Goal: Transaction & Acquisition: Purchase product/service

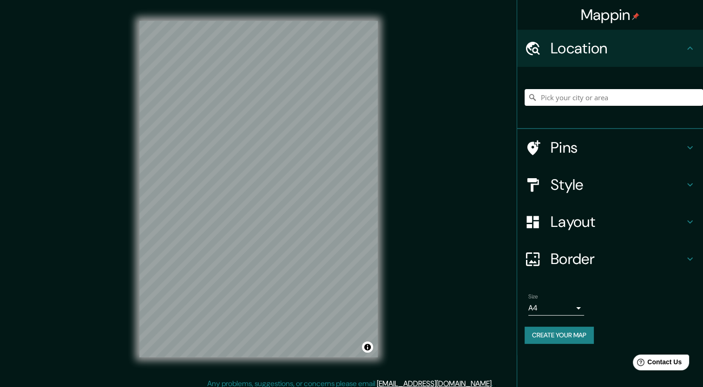
click at [606, 176] on h4 "Style" at bounding box center [617, 185] width 134 height 19
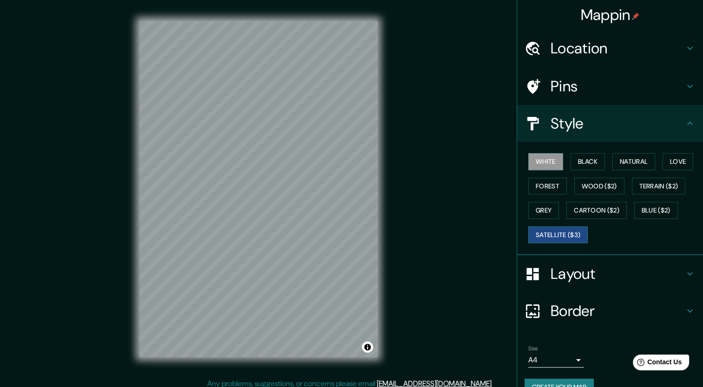
click at [553, 230] on button "Satellite ($3)" at bounding box center [557, 235] width 59 height 17
click at [668, 209] on button "Blue ($2)" at bounding box center [656, 210] width 44 height 17
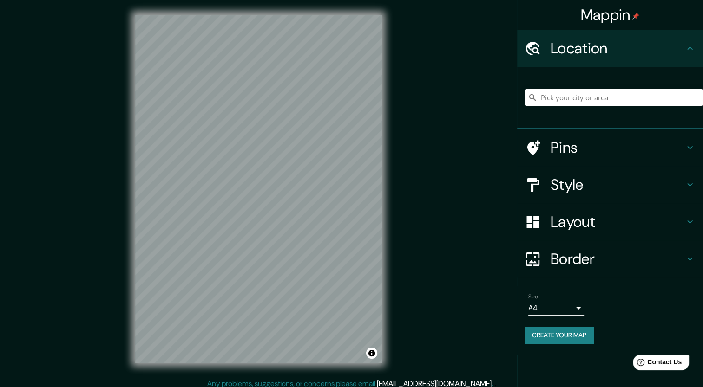
click at [588, 183] on h4 "Style" at bounding box center [617, 185] width 134 height 19
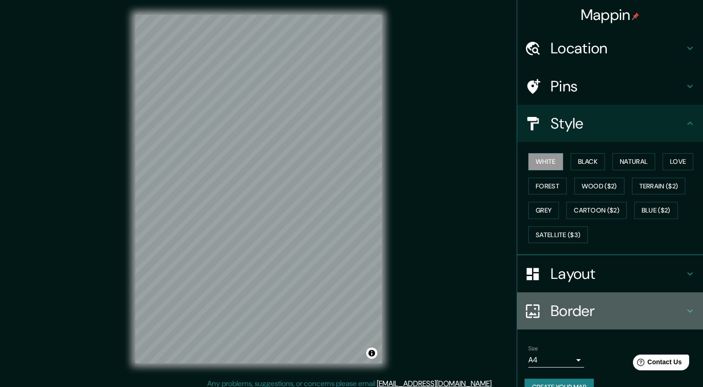
click at [596, 293] on div "Border" at bounding box center [610, 311] width 186 height 37
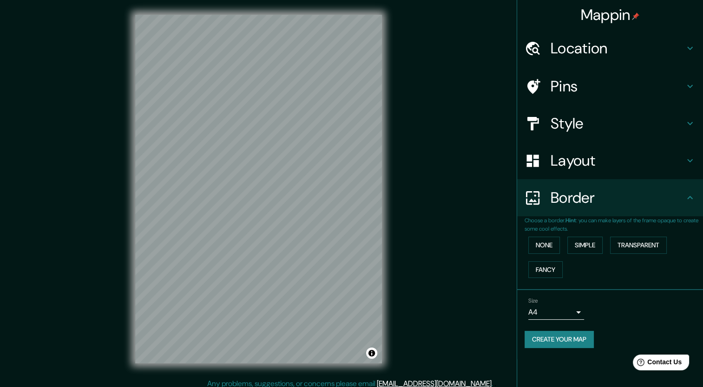
click at [578, 118] on h4 "Style" at bounding box center [617, 123] width 134 height 19
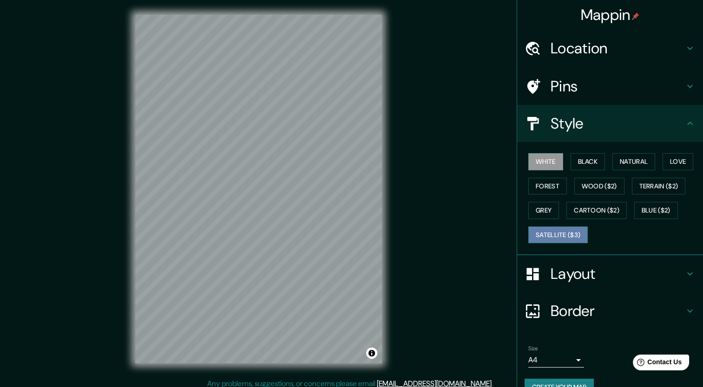
click at [550, 232] on button "Satellite ($3)" at bounding box center [557, 235] width 59 height 17
click at [544, 162] on button "White" at bounding box center [545, 161] width 35 height 17
click at [586, 160] on button "Black" at bounding box center [587, 161] width 35 height 17
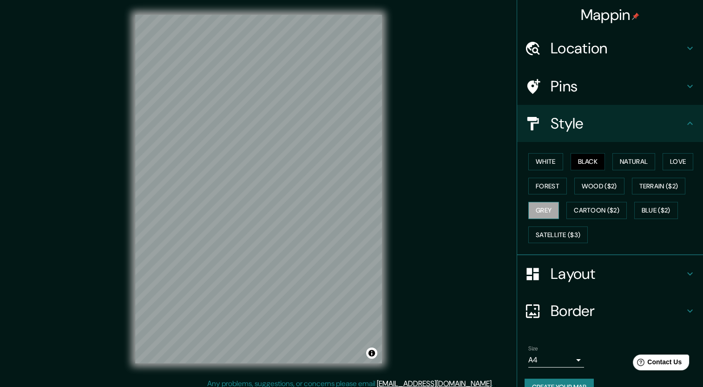
click at [537, 209] on button "Grey" at bounding box center [543, 210] width 31 height 17
click at [631, 164] on button "Natural" at bounding box center [633, 161] width 43 height 17
click at [591, 156] on button "Black" at bounding box center [587, 161] width 35 height 17
click at [554, 157] on button "White" at bounding box center [545, 161] width 35 height 17
click at [543, 214] on button "Grey" at bounding box center [543, 210] width 31 height 17
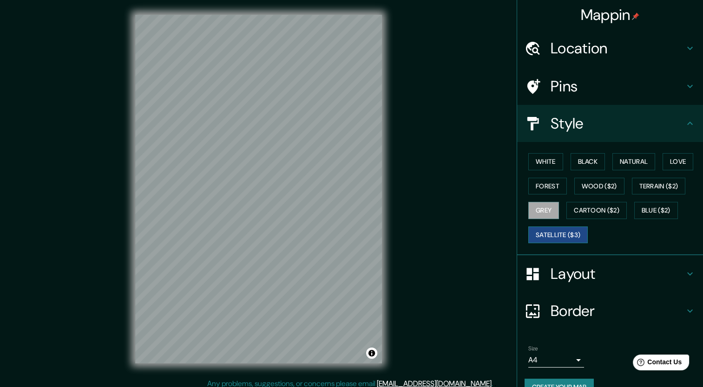
click at [544, 240] on button "Satellite ($3)" at bounding box center [557, 235] width 59 height 17
